Goal: Information Seeking & Learning: Check status

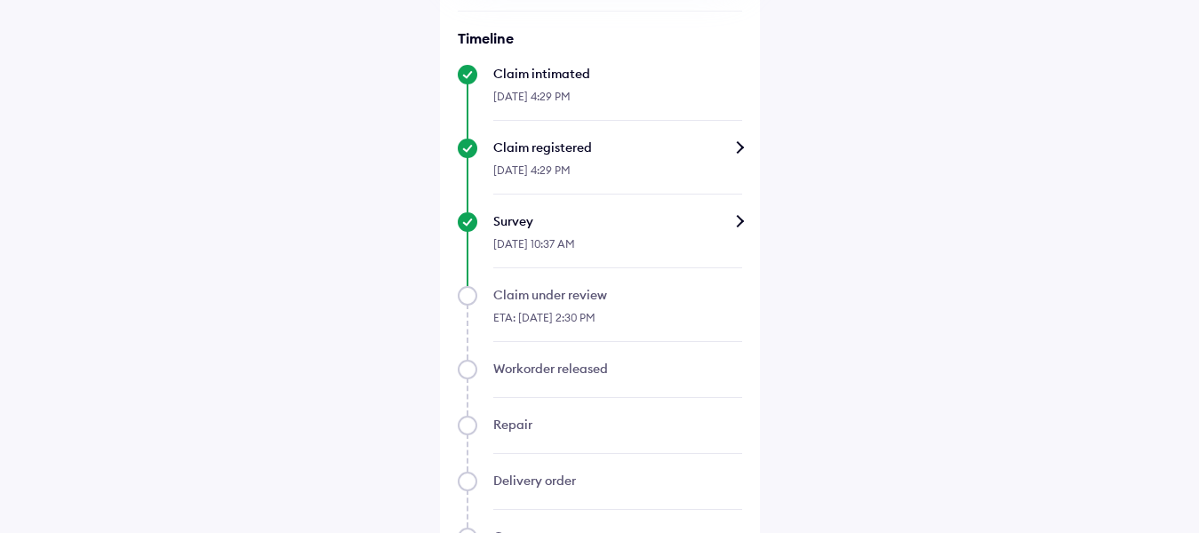
scroll to position [711, 0]
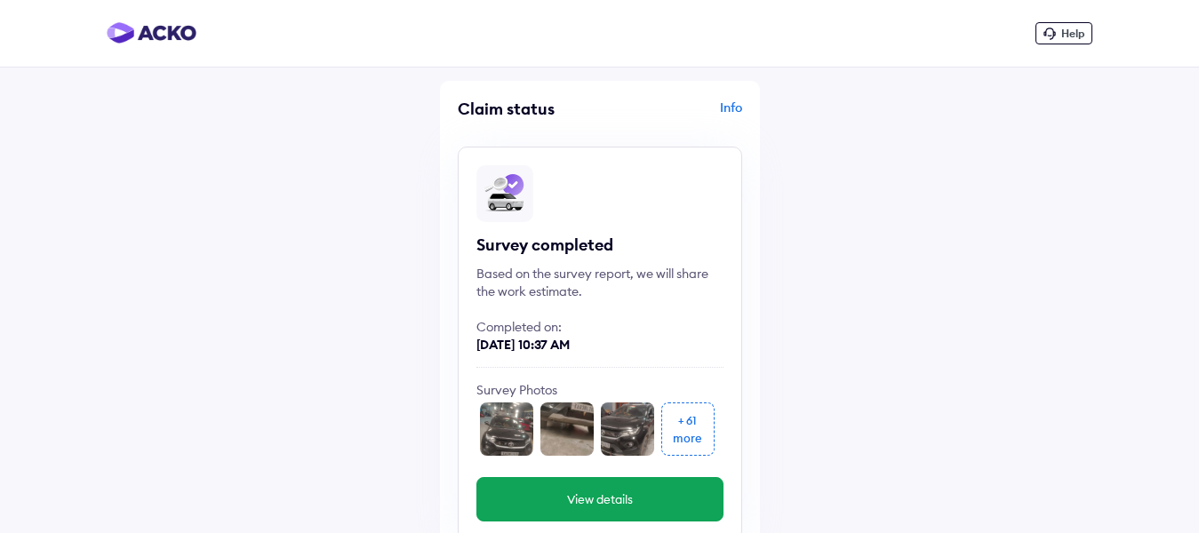
scroll to position [711, 0]
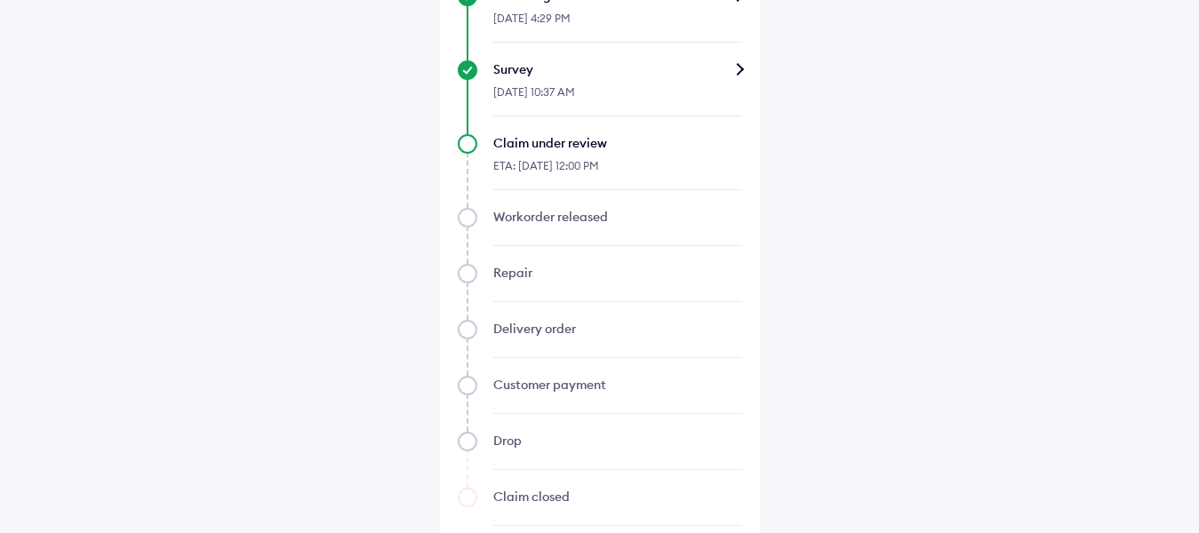
click at [574, 166] on div "ETA: 18-Sep-2025, 12:00 PM" at bounding box center [617, 171] width 249 height 38
click at [574, 167] on div "ETA: 18-Sep-2025, 12:00 PM" at bounding box center [617, 171] width 249 height 38
click at [577, 187] on div "ETA: 18-Sep-2025, 12:00 PM" at bounding box center [617, 171] width 249 height 38
